Goal: Task Accomplishment & Management: Use online tool/utility

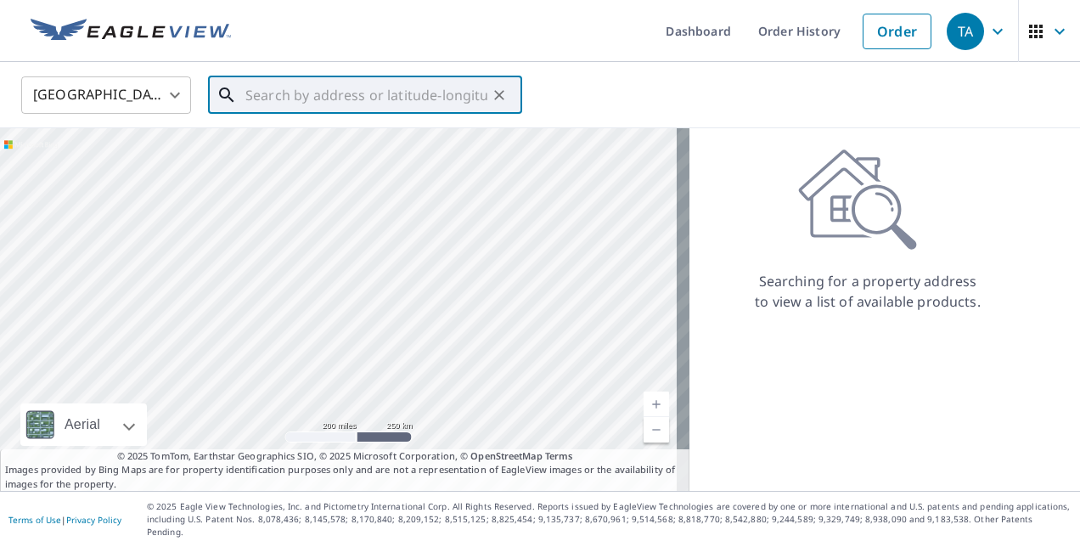
click at [361, 101] on input "text" at bounding box center [366, 95] width 242 height 48
click at [474, 104] on input "text" at bounding box center [366, 95] width 242 height 48
paste input "1043 S 73RD PL"
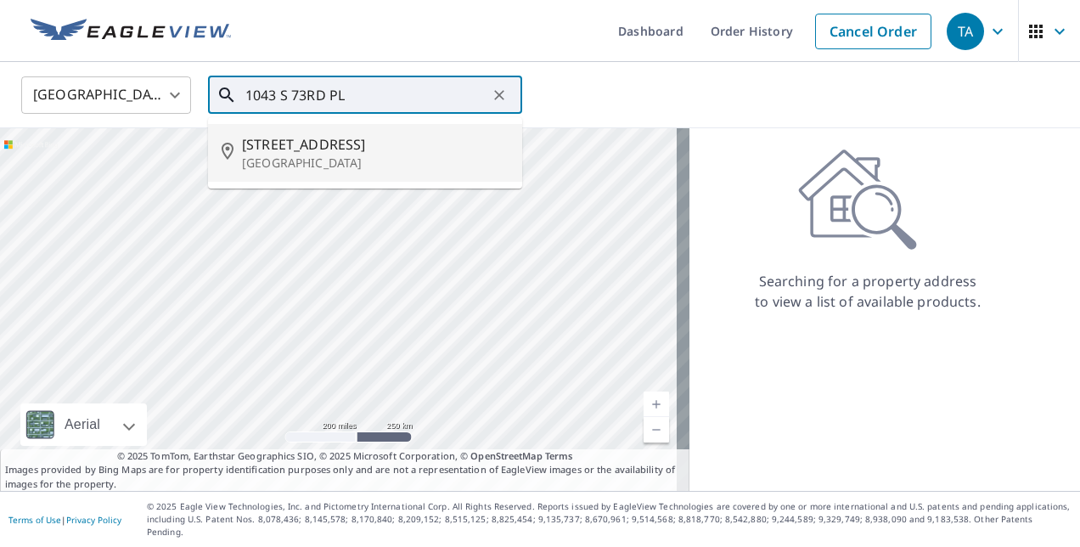
click at [408, 149] on span "[STREET_ADDRESS]" at bounding box center [375, 144] width 266 height 20
type input "[STREET_ADDRESS]"
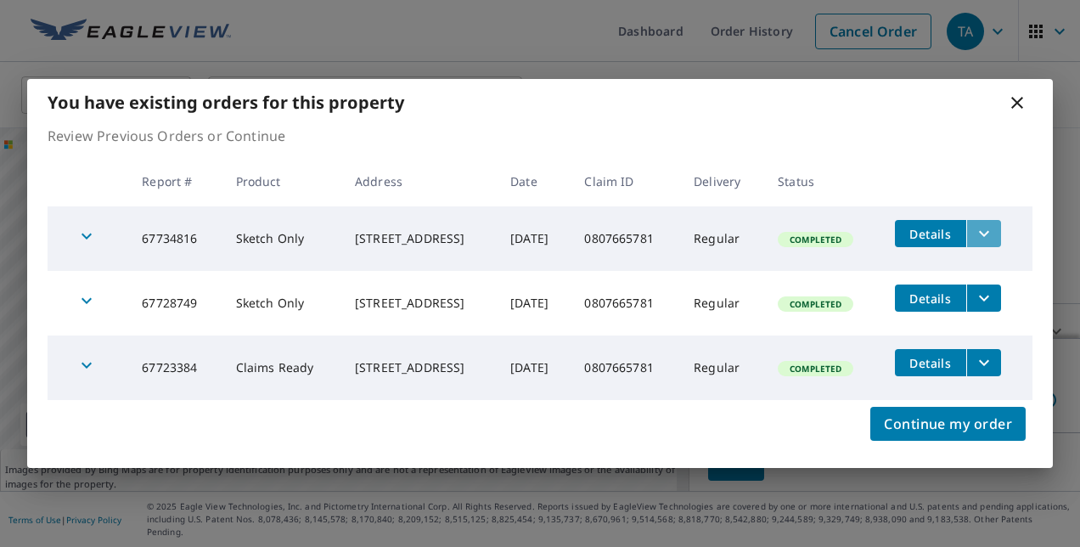
click at [985, 238] on icon "filesDropdownBtn-67734816" at bounding box center [983, 233] width 20 height 20
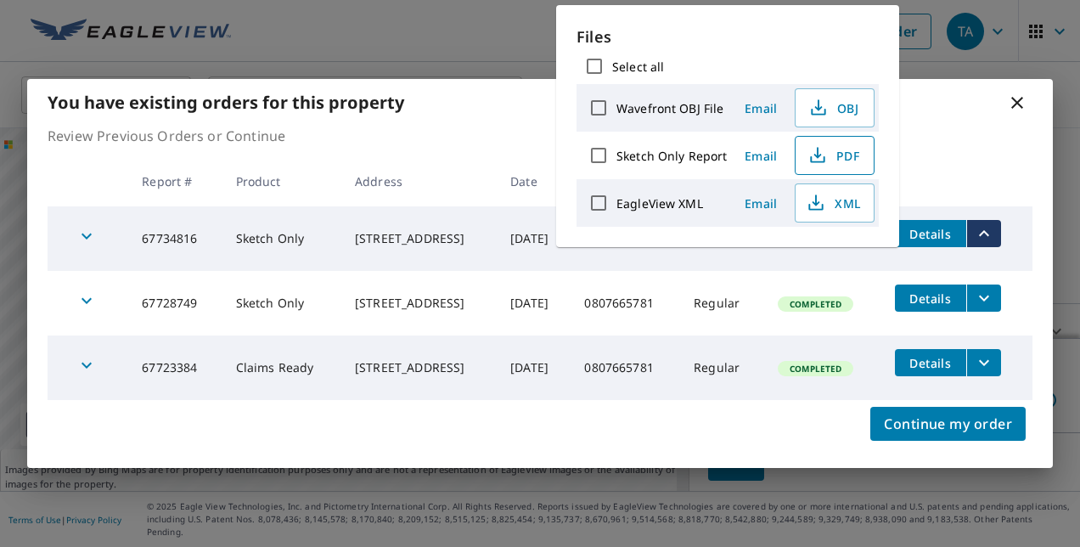
click at [835, 160] on span "PDF" at bounding box center [832, 155] width 54 height 20
